Goal: Information Seeking & Learning: Learn about a topic

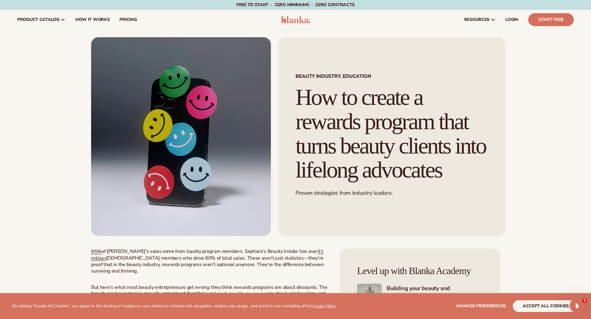
click at [440, 58] on div "Beauty industry, Education How to create a rewards program that turns beauty cl…" at bounding box center [391, 136] width 227 height 199
click at [386, 109] on h1 "How to create a rewards program that turns beauty clients into lifelong advocat…" at bounding box center [391, 133] width 192 height 97
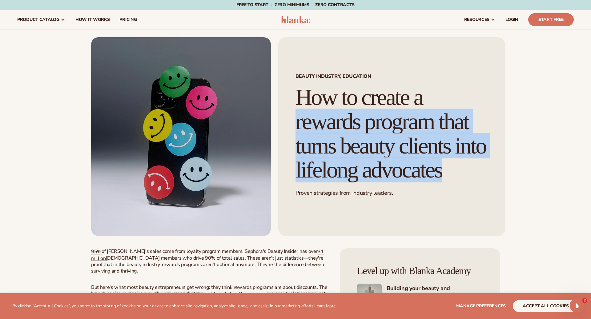
click at [386, 109] on h1 "How to create a rewards program that turns beauty clients into lifelong advocat…" at bounding box center [391, 133] width 192 height 97
copy div "How to create a rewards program that turns beauty clients into lifelong advocat…"
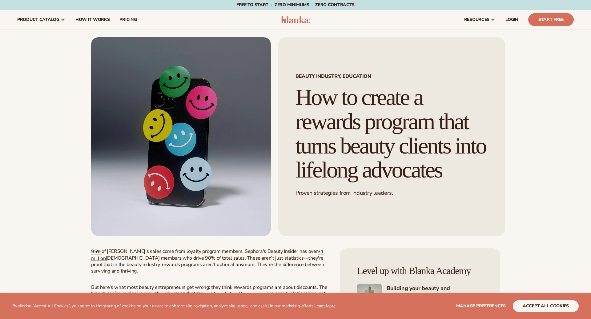
click at [314, 145] on h1 "How to create a rewards program that turns beauty clients into lifelong advocat…" at bounding box center [391, 133] width 192 height 97
